Goal: Task Accomplishment & Management: Manage account settings

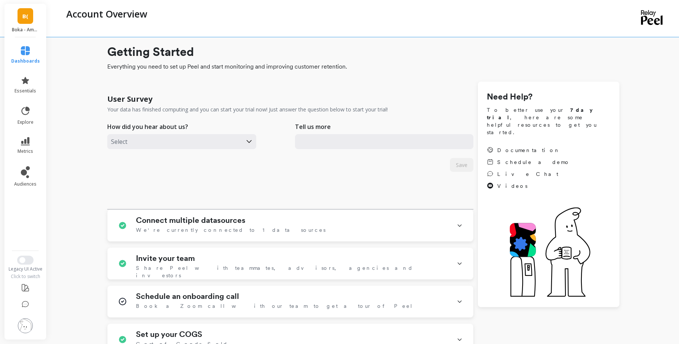
checkbox \(Essor\) "true"
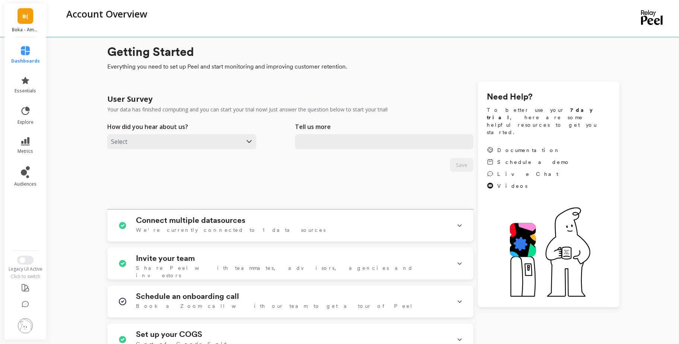
checkbox \(Essor\) "true"
click at [21, 16] on link "B(" at bounding box center [26, 16] width 16 height 16
